Goal: Information Seeking & Learning: Check status

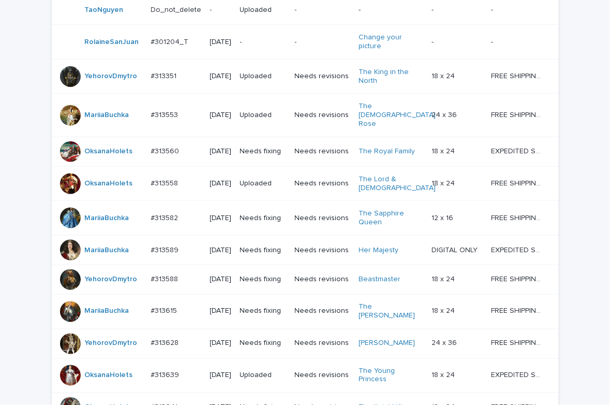
scroll to position [870, 0]
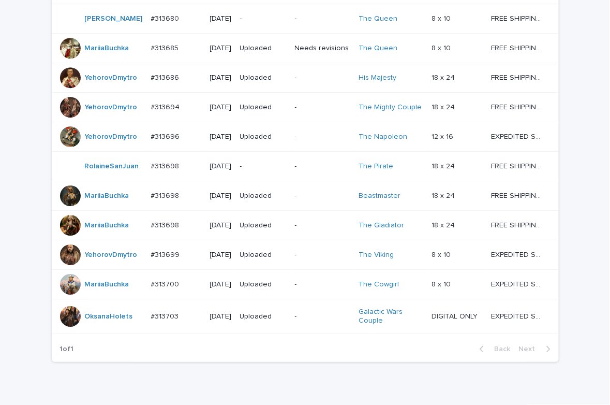
scroll to position [870, 0]
